Goal: Answer question/provide support: Share knowledge or assist other users

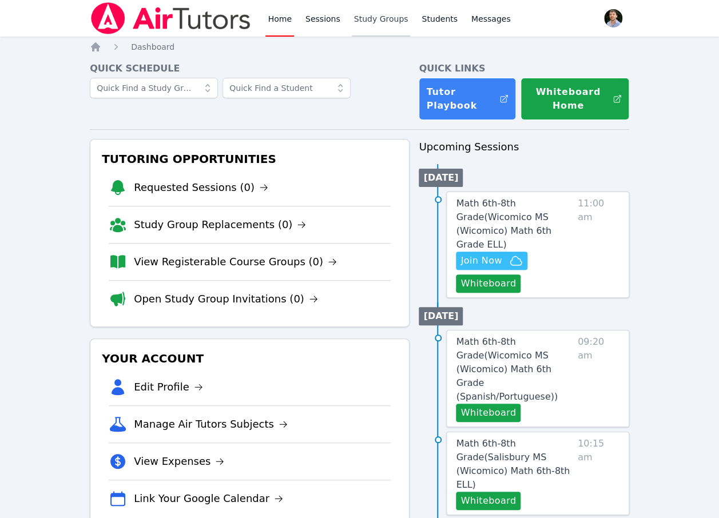
click at [386, 18] on link "Study Groups" at bounding box center [381, 18] width 59 height 37
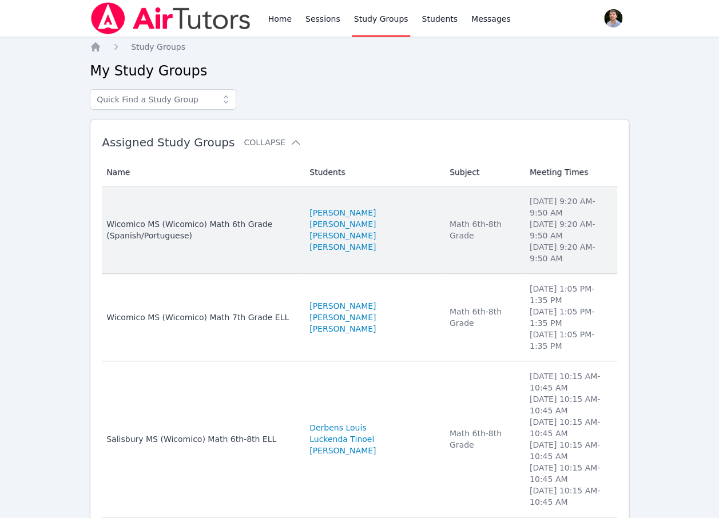
click at [259, 234] on div "Wicomico MS (Wicomico) Math 6th Grade (Spanish/Portuguese)" at bounding box center [200, 229] width 189 height 23
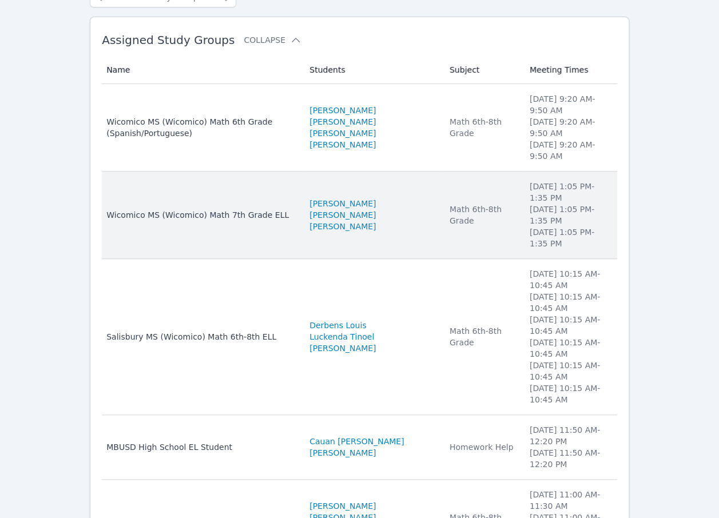
scroll to position [161, 0]
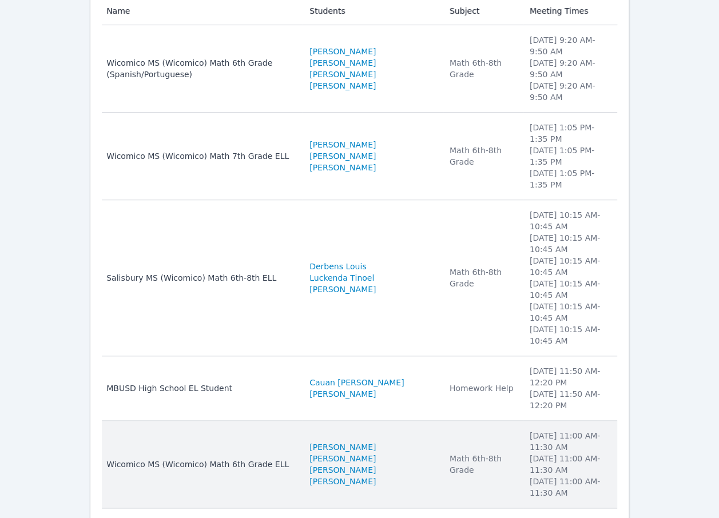
click at [276, 421] on td "Name Wicomico MS (Wicomico) Math 6th Grade ELL" at bounding box center [202, 464] width 201 height 87
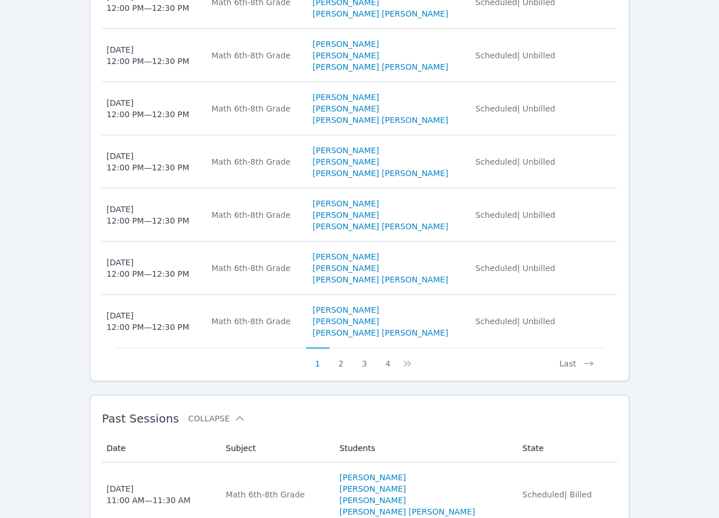
scroll to position [807, 0]
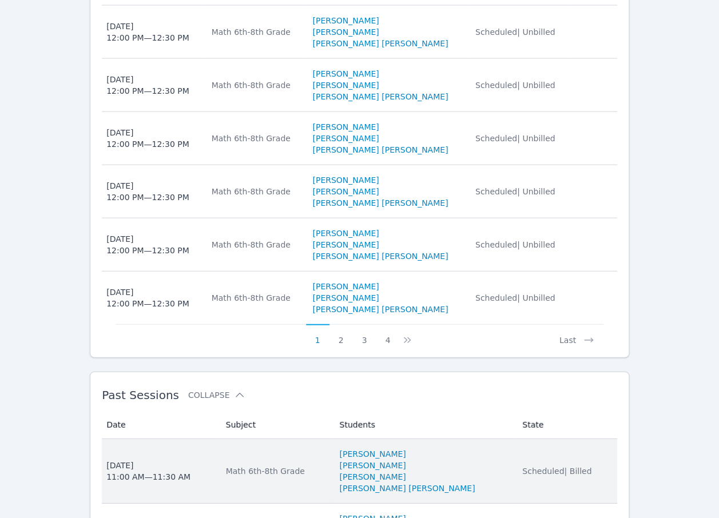
click at [321, 439] on td "Subject Math 6th-8th Grade" at bounding box center [276, 471] width 114 height 65
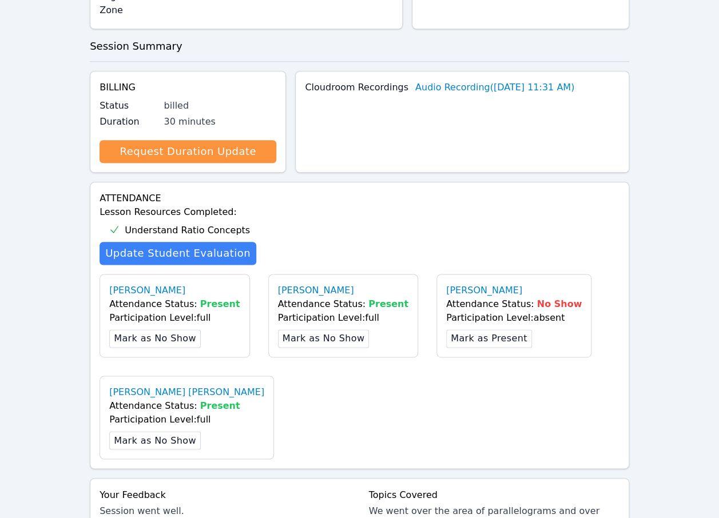
scroll to position [751, 0]
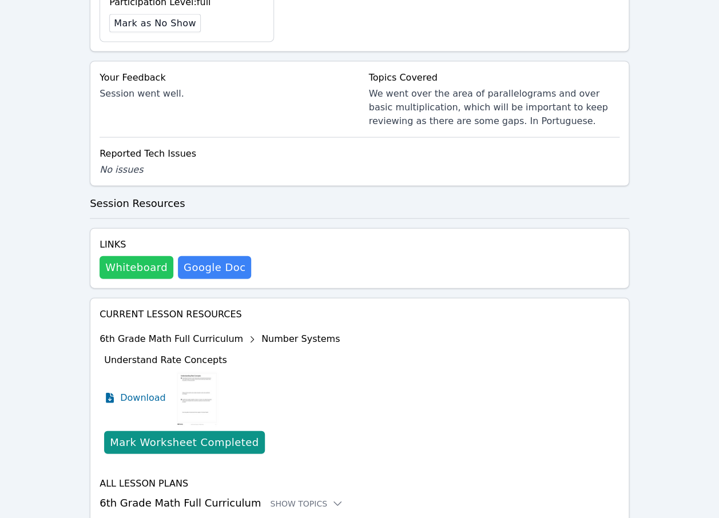
click at [148, 256] on button "Whiteboard" at bounding box center [136, 267] width 74 height 23
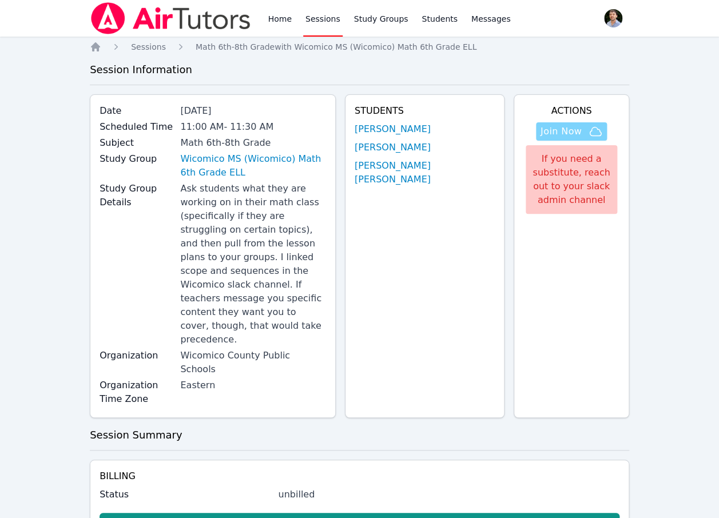
click at [592, 134] on icon "button" at bounding box center [595, 132] width 14 height 14
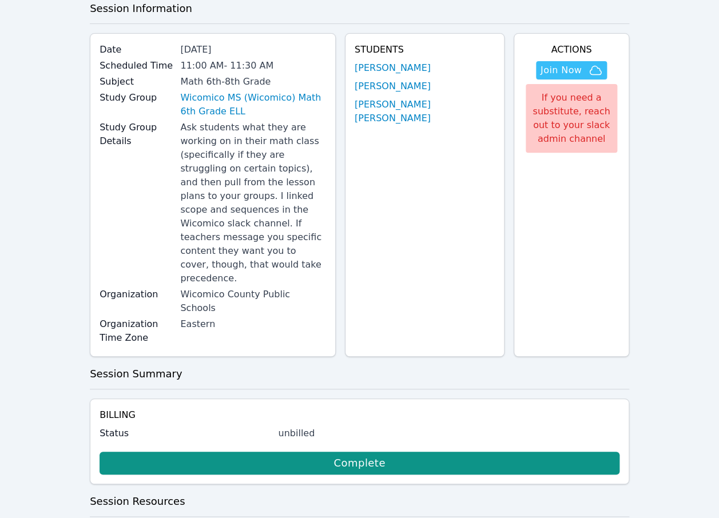
scroll to position [210, 0]
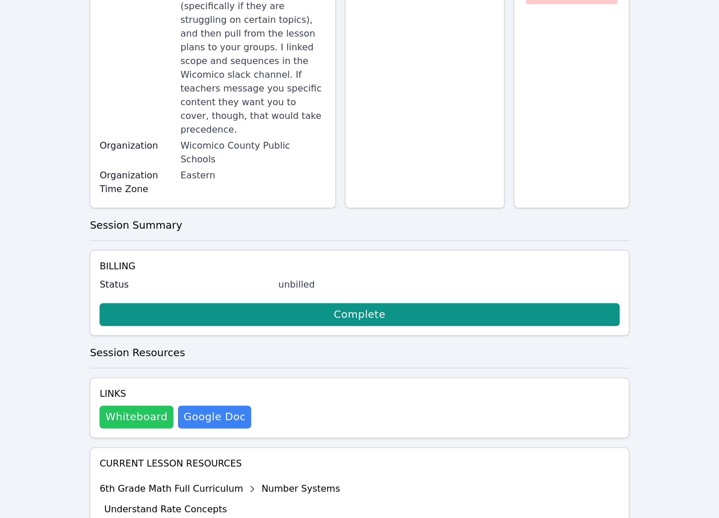
click at [164, 405] on button "Whiteboard" at bounding box center [136, 416] width 74 height 23
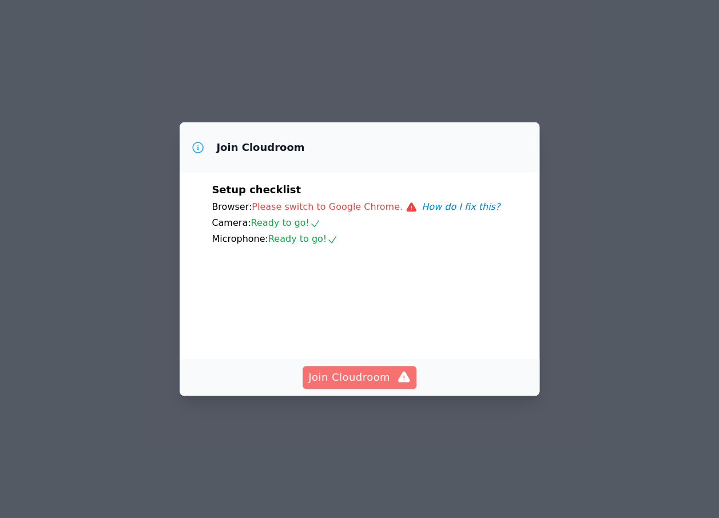
click at [375, 385] on span "Join Cloudroom" at bounding box center [359, 377] width 102 height 16
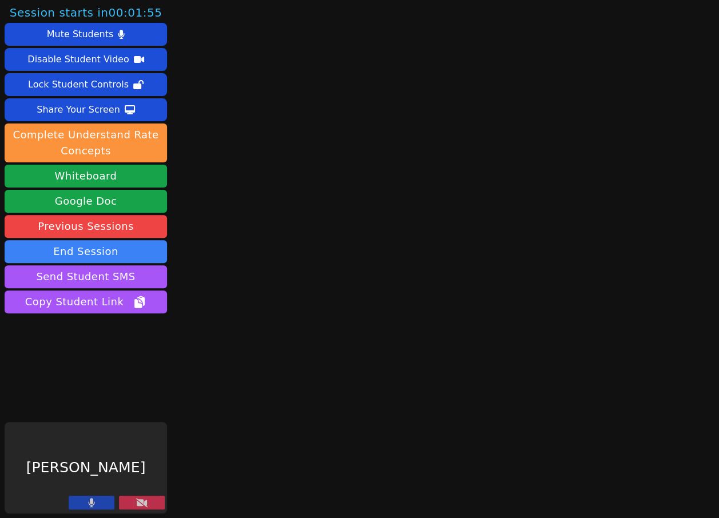
click at [144, 501] on icon at bounding box center [141, 502] width 11 height 9
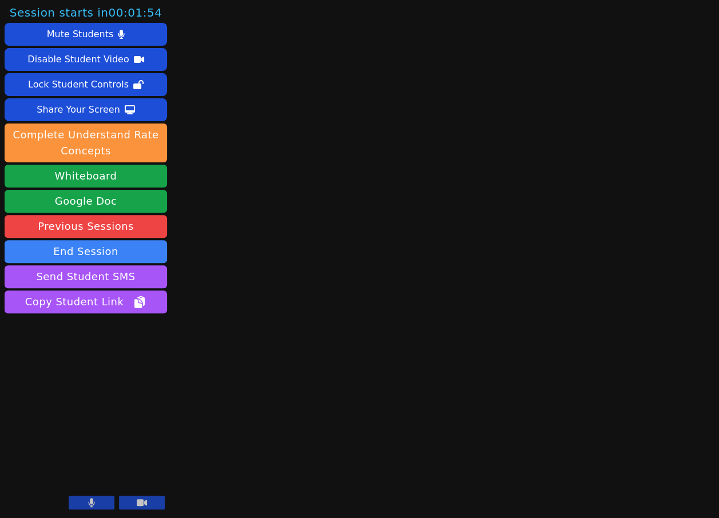
click at [88, 503] on button at bounding box center [92, 503] width 46 height 14
click at [138, 501] on icon at bounding box center [142, 502] width 10 height 7
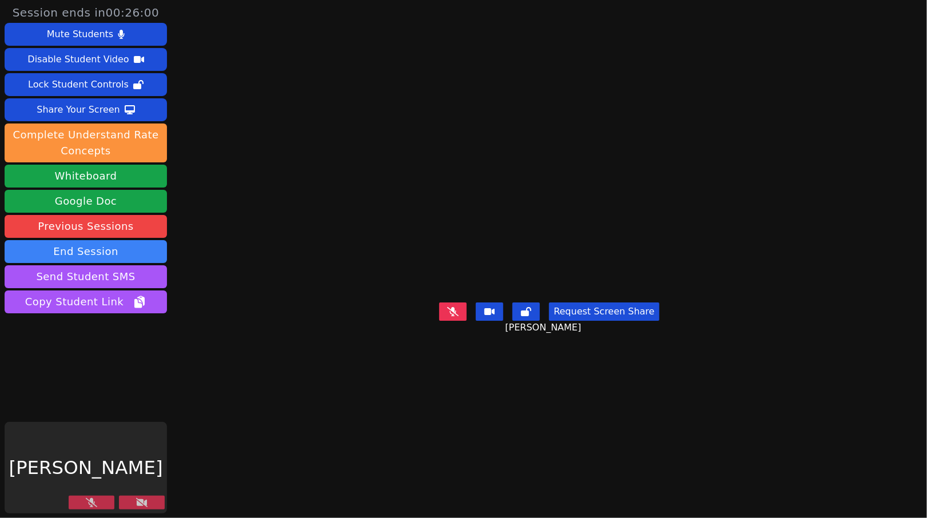
click at [135, 505] on button at bounding box center [142, 503] width 46 height 14
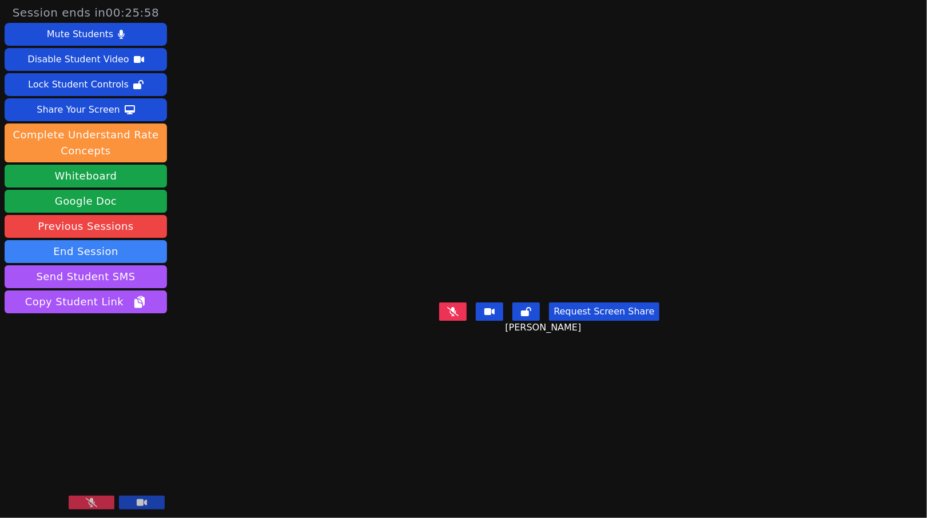
click at [88, 505] on icon at bounding box center [91, 502] width 11 height 9
click at [132, 501] on button at bounding box center [142, 503] width 46 height 14
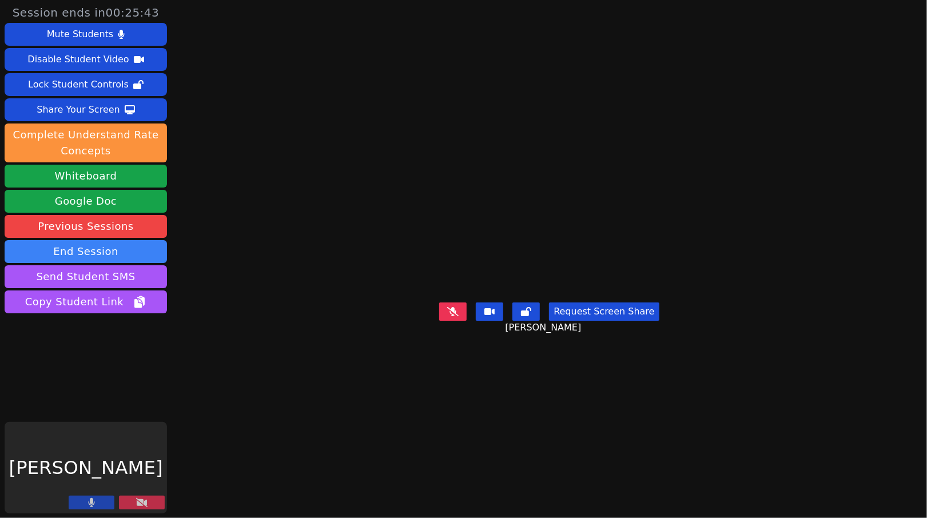
click at [103, 501] on button at bounding box center [92, 503] width 46 height 14
click at [157, 505] on button at bounding box center [142, 503] width 46 height 14
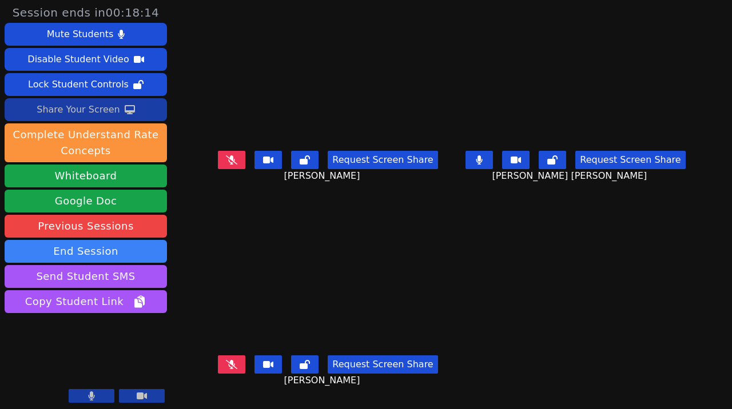
click at [117, 110] on div "Share Your Screen" at bounding box center [78, 110] width 83 height 18
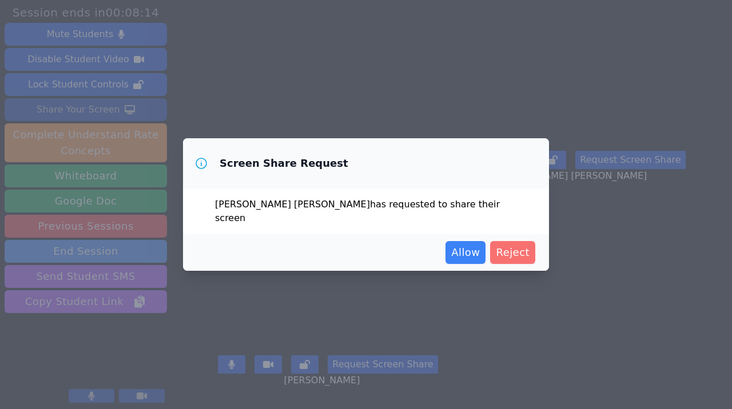
click at [507, 245] on span "Reject" at bounding box center [513, 253] width 34 height 16
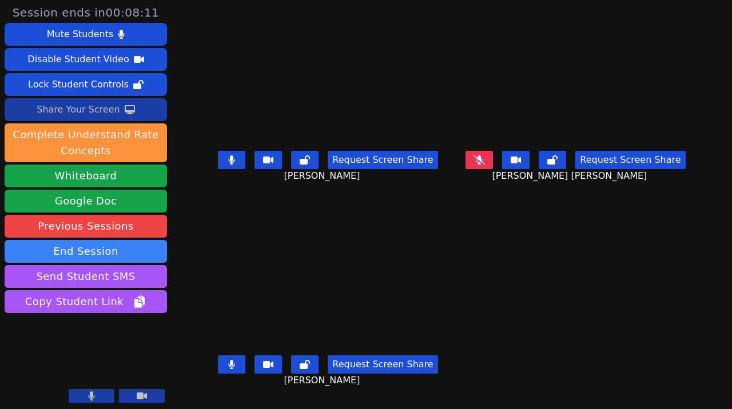
click at [486, 331] on main "Gabrielly Coelho Maia Request Screen Share Gabrielly Coelho Maia Julia Beatriz …" at bounding box center [452, 204] width 486 height 409
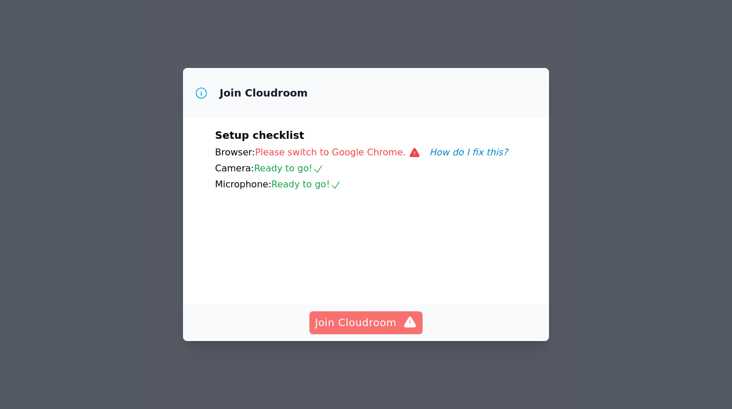
click at [378, 325] on span "Join Cloudroom" at bounding box center [366, 323] width 102 height 16
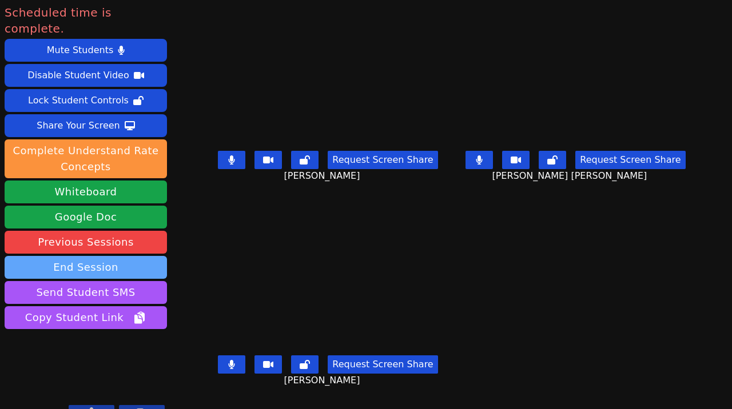
click at [123, 256] on button "End Session" at bounding box center [86, 267] width 162 height 23
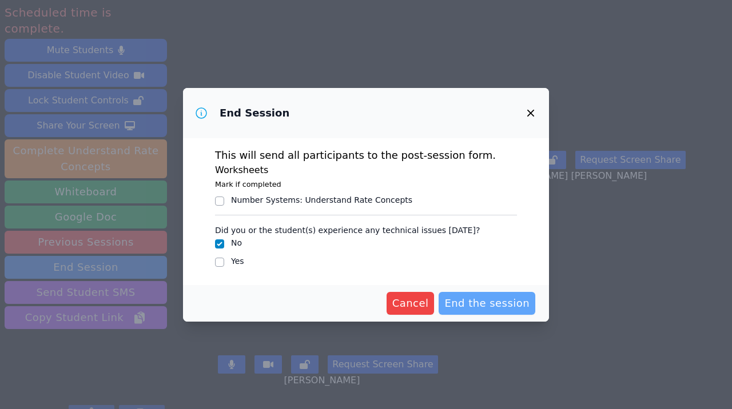
click at [463, 296] on span "End the session" at bounding box center [486, 304] width 85 height 16
